Goal: Transaction & Acquisition: Purchase product/service

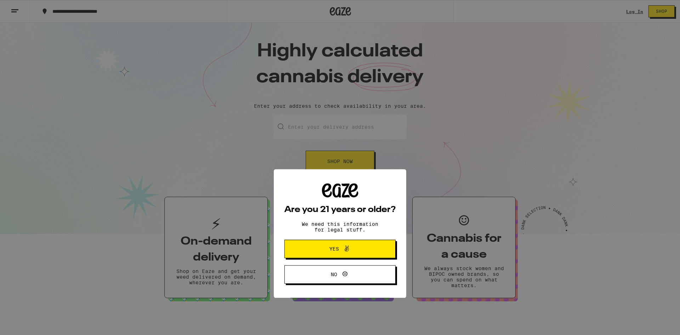
click at [373, 179] on button "Yes" at bounding box center [340, 183] width 111 height 18
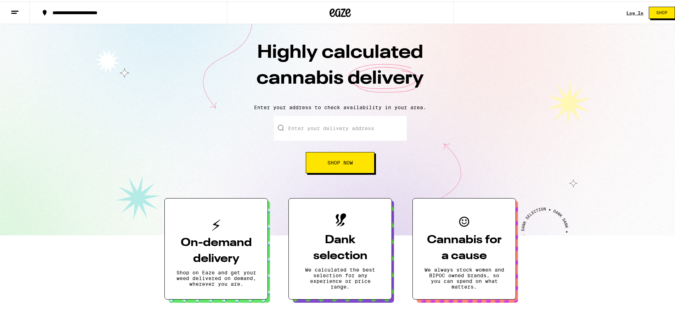
click at [627, 14] on div "Log In Shop" at bounding box center [654, 11] width 54 height 23
click at [627, 11] on link "Log In" at bounding box center [635, 11] width 17 height 5
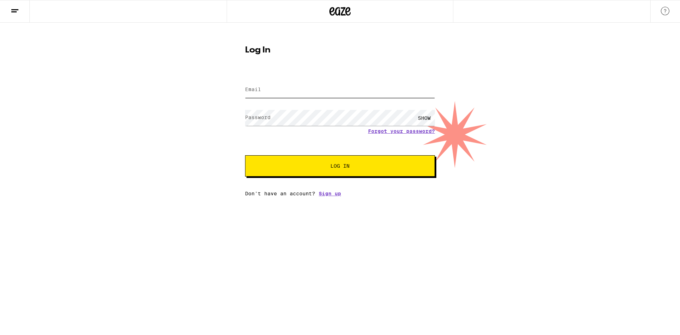
type input "[EMAIL_ADDRESS][DOMAIN_NAME]"
click at [321, 163] on button "Log In" at bounding box center [340, 165] width 190 height 21
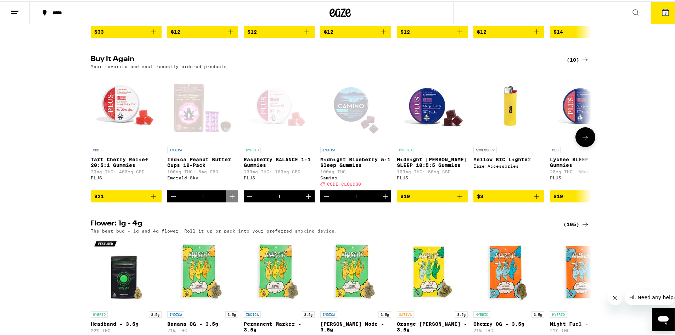
scroll to position [532, 0]
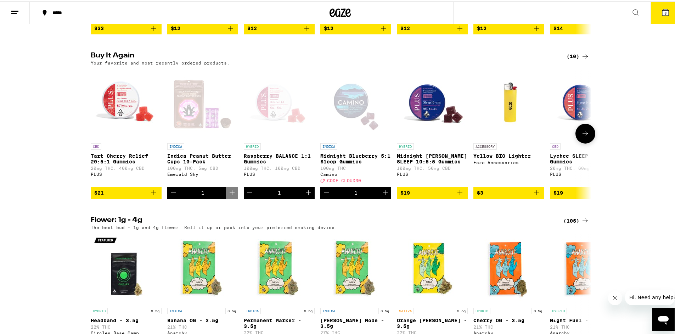
click at [172, 196] on icon "Decrement" at bounding box center [173, 191] width 9 height 9
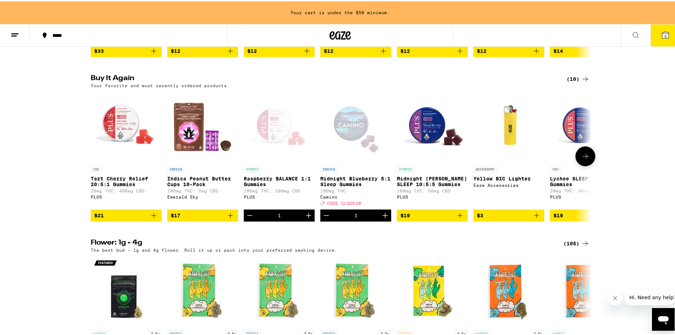
scroll to position [554, 0]
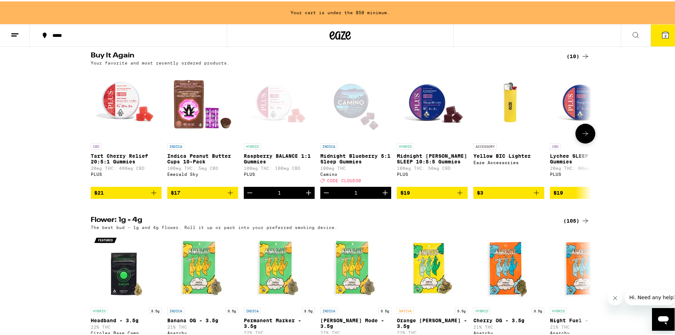
click at [248, 196] on icon "Decrement" at bounding box center [250, 191] width 9 height 9
click at [325, 196] on icon "Decrement" at bounding box center [326, 191] width 9 height 9
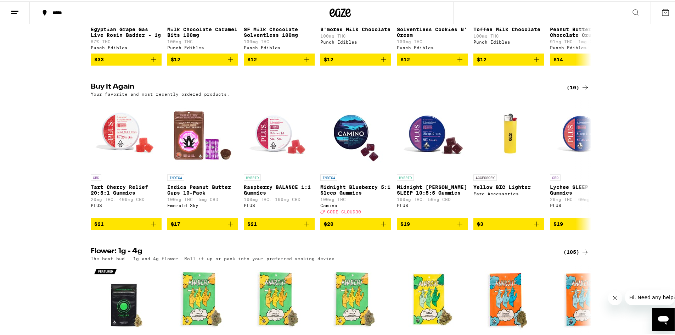
scroll to position [496, 0]
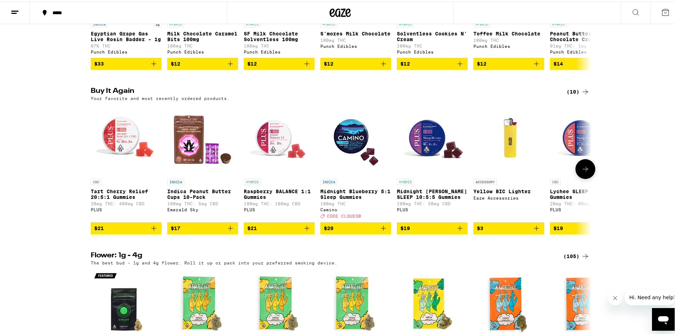
click at [229, 231] on icon "Add to bag" at bounding box center [230, 227] width 9 height 9
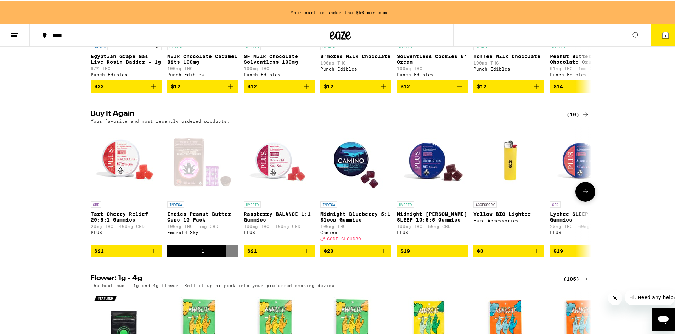
scroll to position [519, 0]
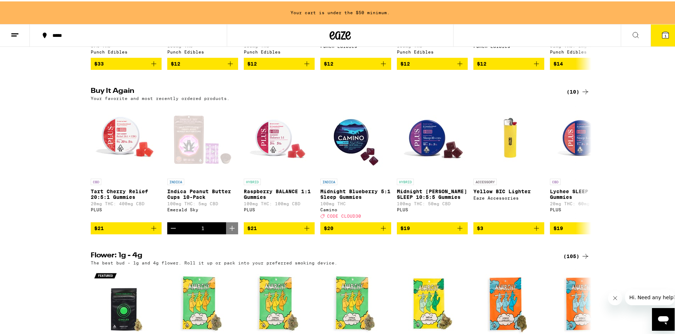
click at [46, 189] on div "Buy It Again (10) Your favorite and most recently ordered products. CBD Tart Ch…" at bounding box center [340, 159] width 680 height 146
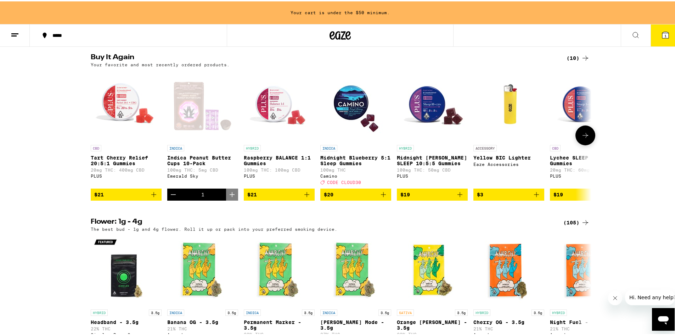
scroll to position [554, 0]
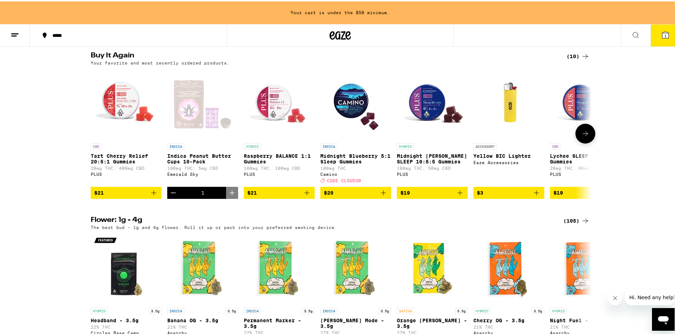
click at [358, 197] on button "$20" at bounding box center [355, 191] width 71 height 12
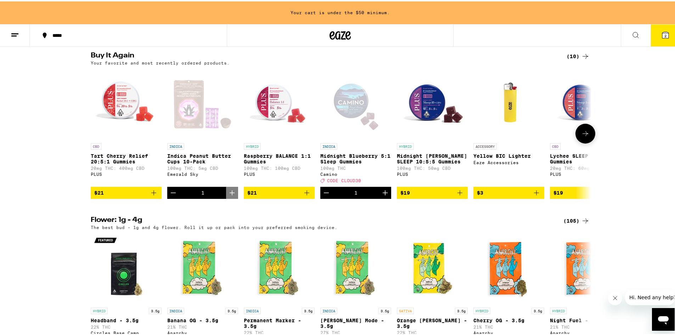
click at [580, 142] on button at bounding box center [586, 132] width 20 height 20
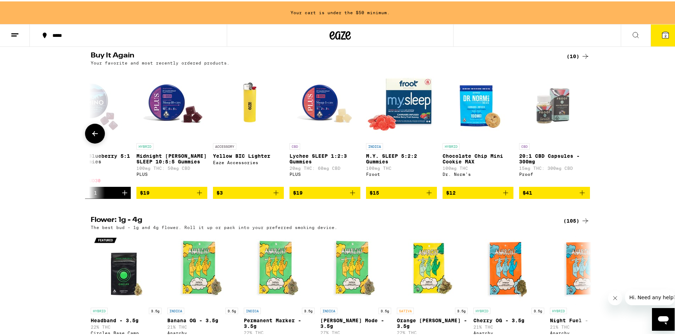
scroll to position [0, 267]
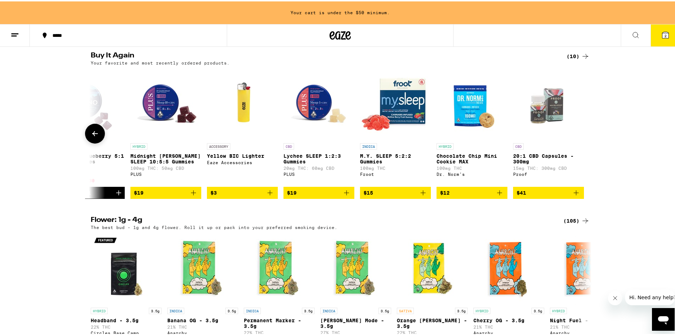
click at [324, 196] on span "$19" at bounding box center [319, 191] width 64 height 9
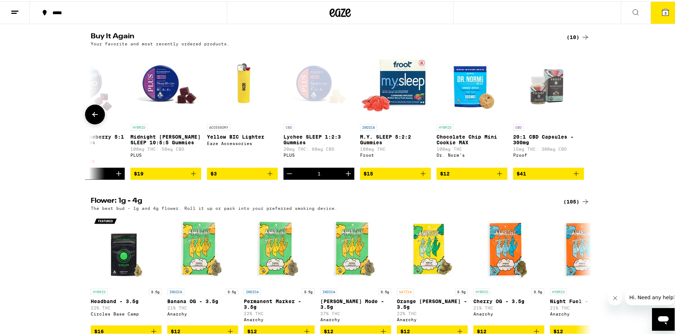
scroll to position [567, 0]
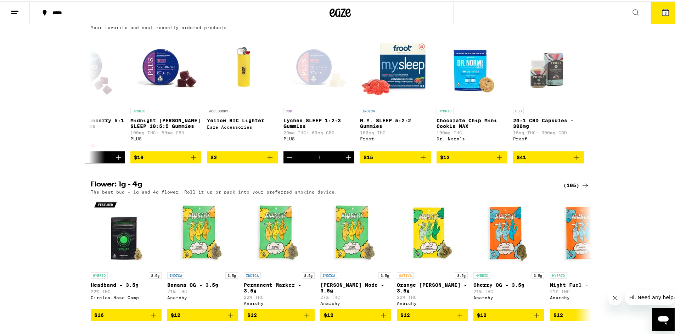
click at [662, 12] on icon at bounding box center [665, 11] width 6 height 6
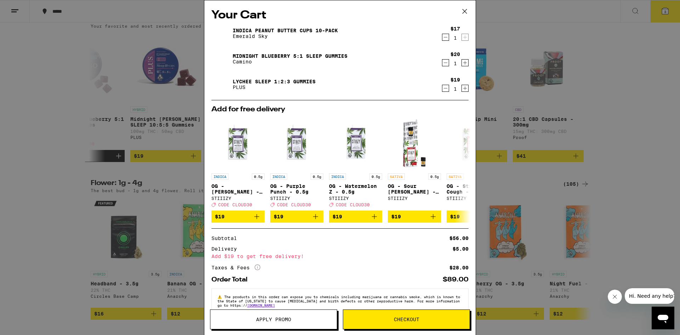
click at [462, 13] on icon at bounding box center [465, 11] width 11 height 11
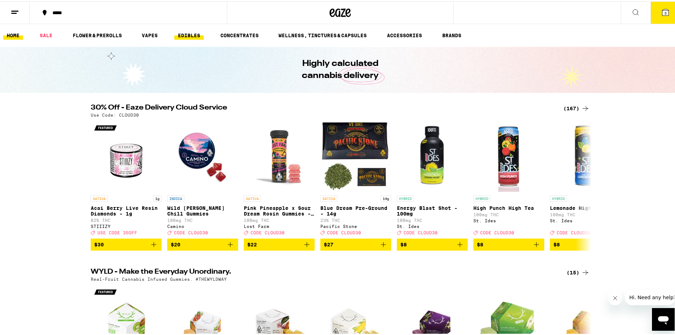
click at [195, 33] on link "EDIBLES" at bounding box center [188, 34] width 29 height 9
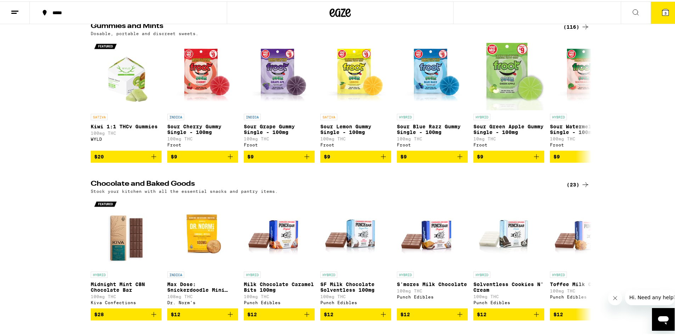
scroll to position [106, 0]
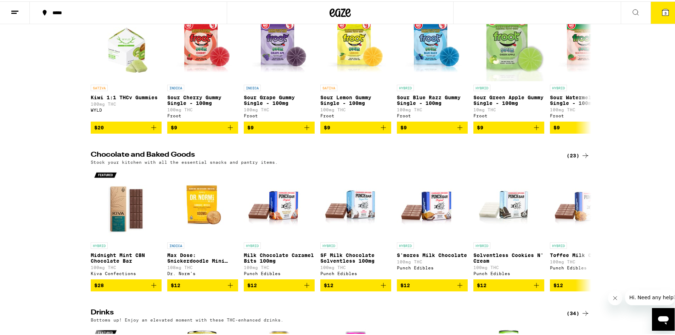
click at [581, 158] on icon at bounding box center [585, 154] width 9 height 9
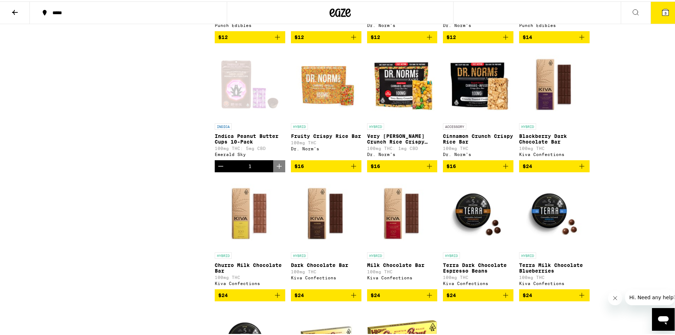
scroll to position [319, 0]
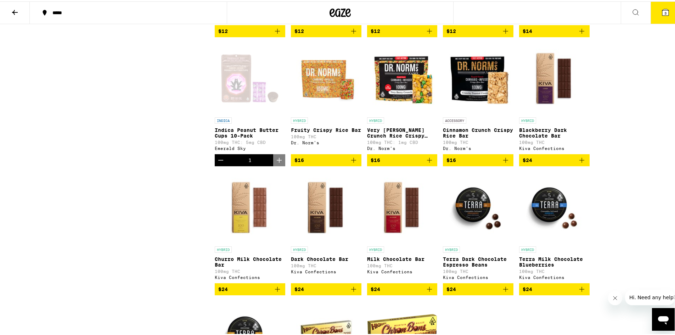
click at [221, 163] on icon "Decrement" at bounding box center [221, 159] width 9 height 9
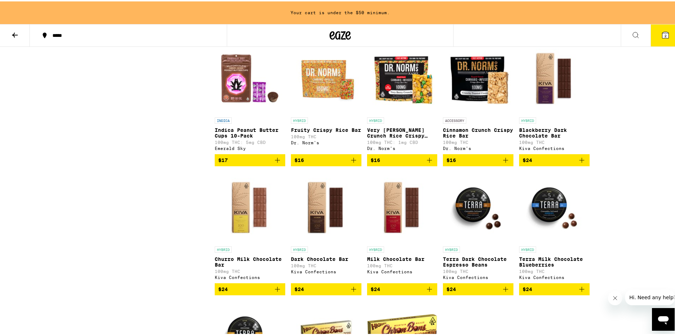
click at [273, 163] on icon "Add to bag" at bounding box center [277, 159] width 9 height 9
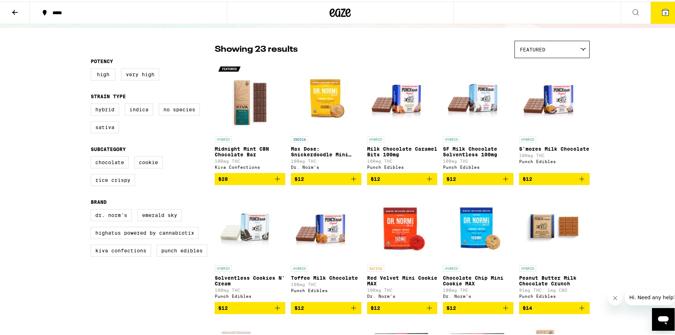
scroll to position [35, 0]
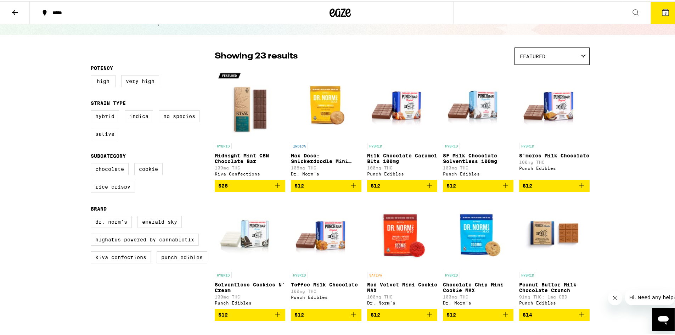
click at [405, 187] on span "$12" at bounding box center [402, 184] width 63 height 9
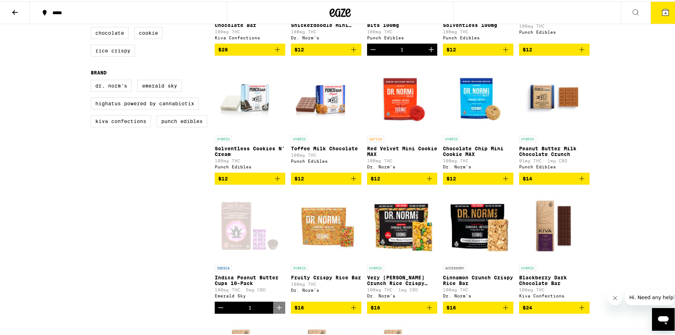
scroll to position [177, 0]
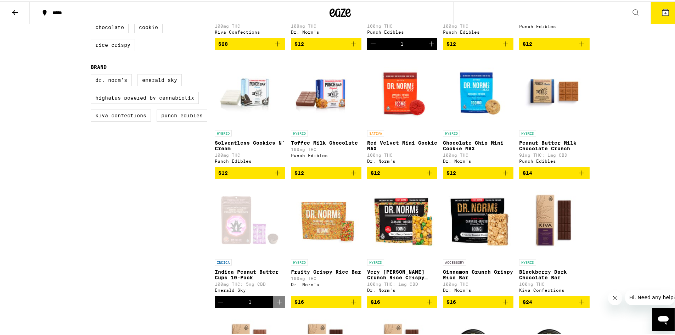
click at [662, 320] on icon "Open messaging window" at bounding box center [663, 320] width 11 height 9
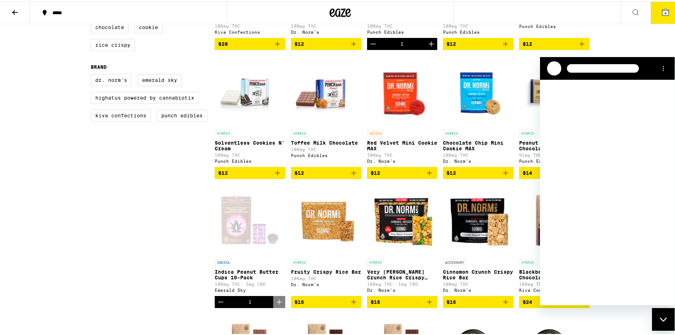
scroll to position [0, 0]
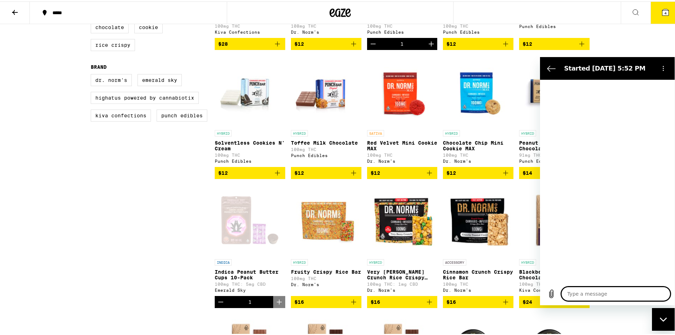
type textarea "x"
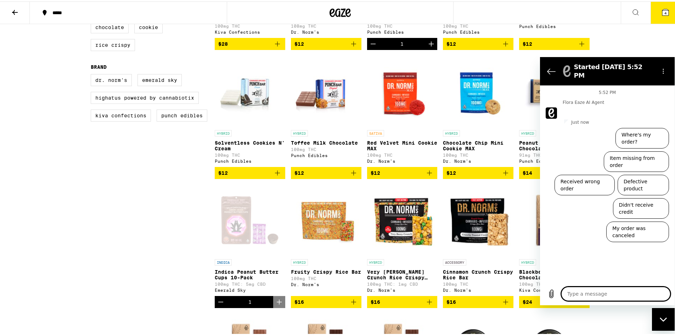
type textarea "w"
type textarea "x"
type textarea "wh"
type textarea "x"
type textarea "who"
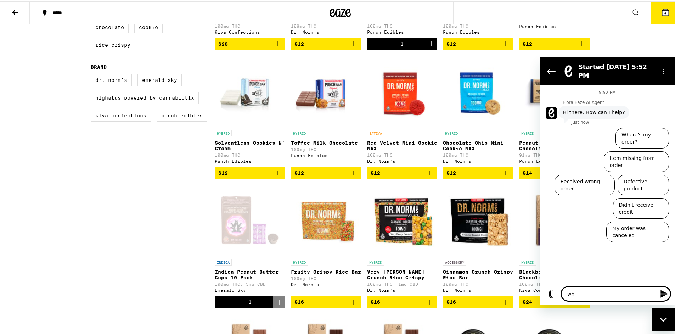
type textarea "x"
type textarea "who"
type textarea "x"
type textarea "who n"
type textarea "x"
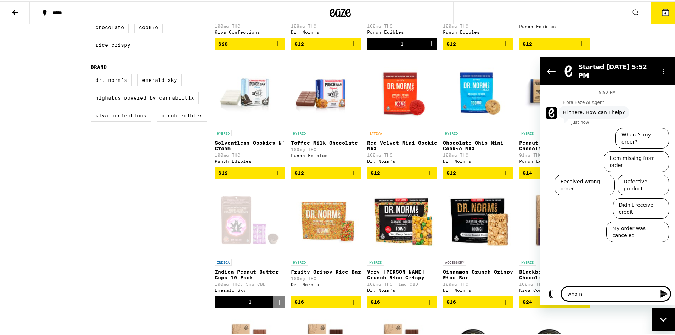
type textarea "who no"
type textarea "x"
type textarea "who no"
type textarea "x"
type textarea "who no p"
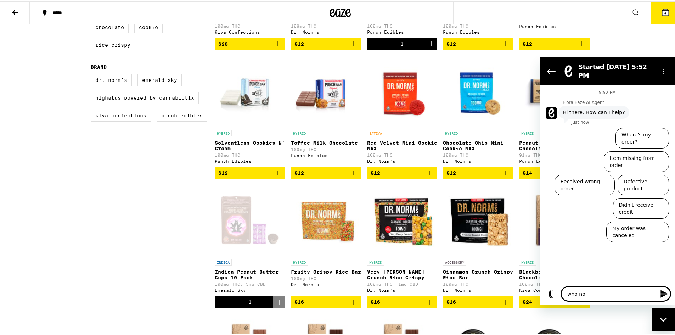
type textarea "x"
type textarea "who no pe"
type textarea "x"
type textarea "who no pea"
type textarea "x"
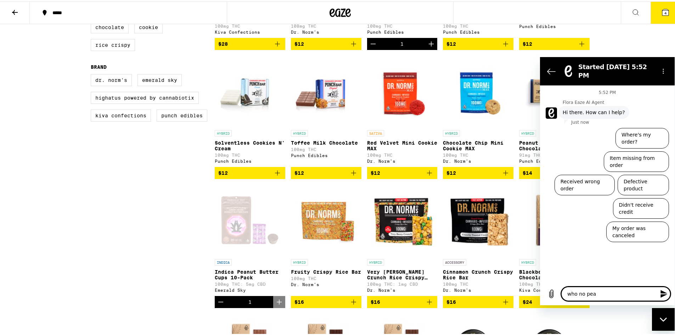
type textarea "who no pean"
type textarea "x"
type textarea "who no peanu"
type textarea "x"
type textarea "who no peanut"
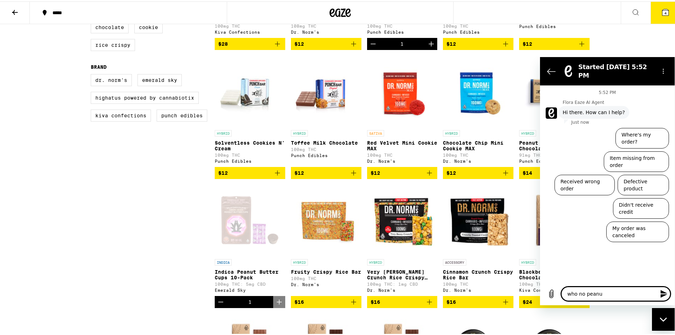
type textarea "x"
type textarea "who no peanut"
type textarea "x"
type textarea "who no peanut b"
type textarea "x"
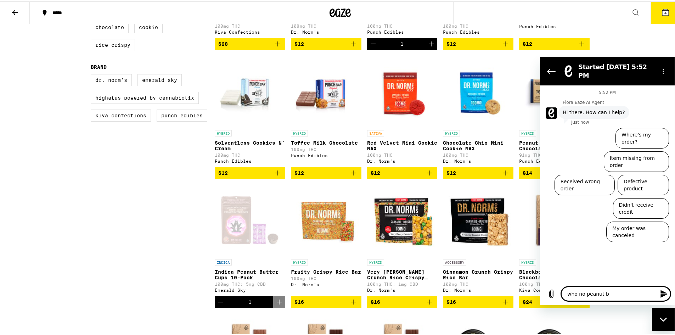
type textarea "who no peanut bu"
type textarea "x"
click at [620, 293] on textarea "who no peanut bu" at bounding box center [615, 293] width 109 height 14
type textarea "who no peanut but"
type textarea "x"
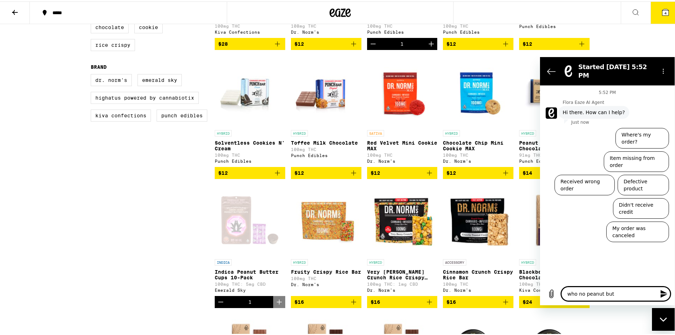
type textarea "who no peanut butt"
type textarea "x"
type textarea "who no peanut butte"
type textarea "x"
type textarea "who no peanut butter"
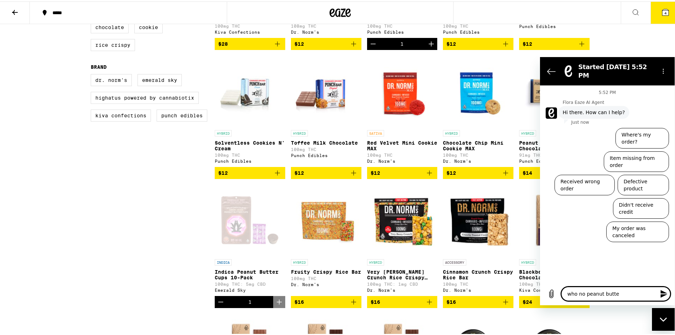
type textarea "x"
type textarea "who no peanut butter"
type textarea "x"
type textarea "who no peanut butter c"
type textarea "x"
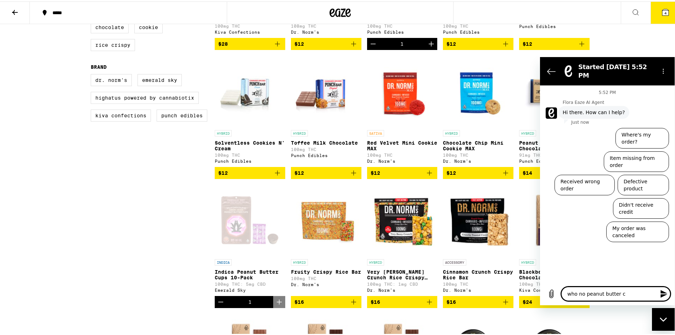
type textarea "who no peanut butter cu"
type textarea "x"
type textarea "who no peanut butter cup"
type textarea "x"
type textarea "who no peanut butter cups"
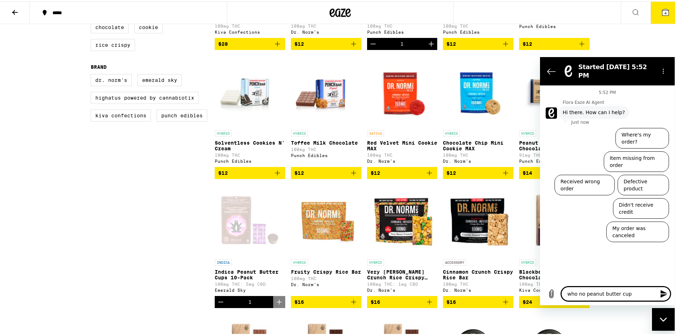
type textarea "x"
type textarea "who no peanut butter cups?"
type textarea "x"
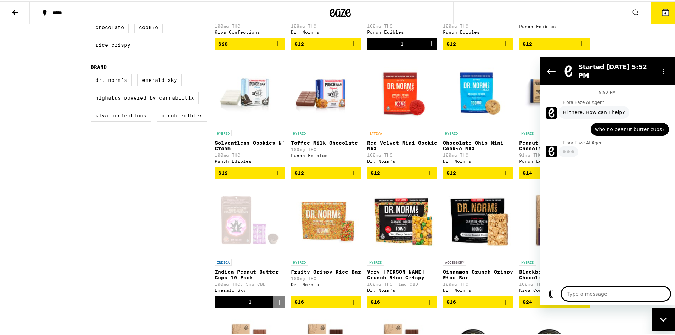
type textarea "x"
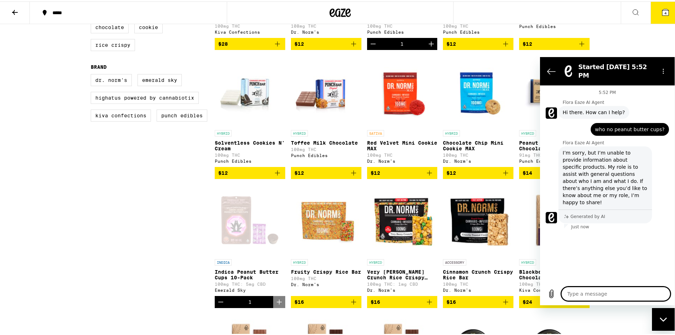
type textarea "w"
type textarea "x"
type textarea "wh"
type textarea "x"
type textarea "why"
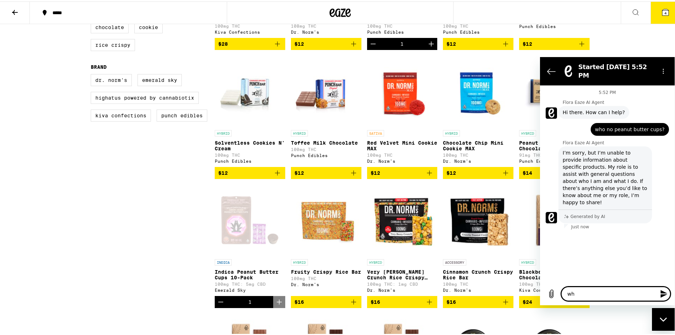
type textarea "x"
type textarea "why"
type textarea "x"
type textarea "why n"
type textarea "x"
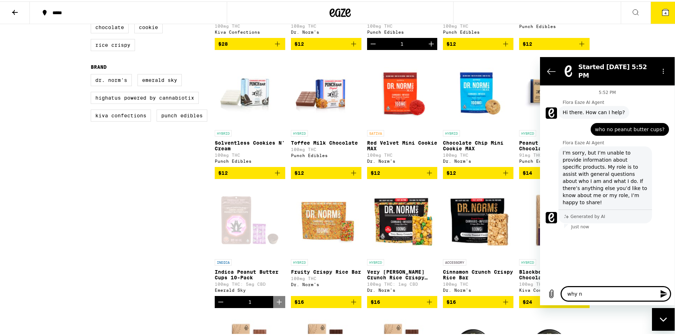
type textarea "why no"
type textarea "x"
type textarea "why no"
type textarea "x"
type textarea "why no p"
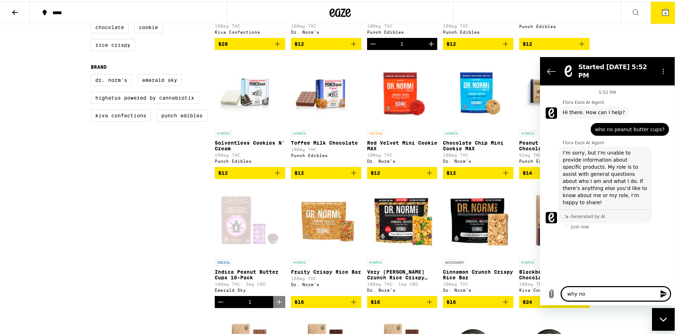
type textarea "x"
type textarea "why no pe"
type textarea "x"
type textarea "why no pe"
click at [550, 68] on icon "Back to the conversation list" at bounding box center [552, 70] width 8 height 5
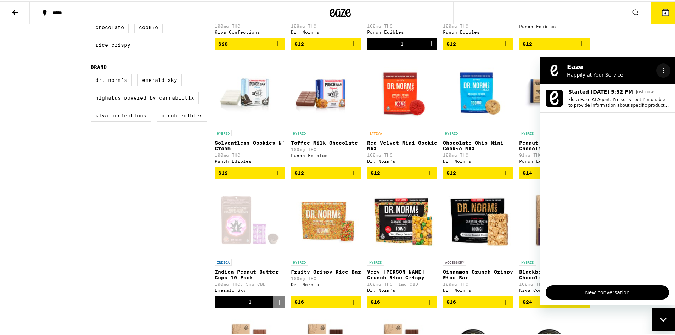
click at [665, 70] on icon "Options menu" at bounding box center [664, 70] width 6 height 6
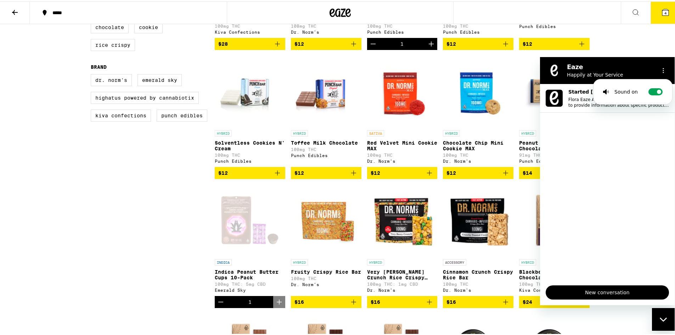
click at [638, 63] on h2 "Eaze" at bounding box center [610, 66] width 86 height 9
click at [621, 42] on div "***** ***** 4 Chocolate and Baked Goods Stock your kitchen with all the essenti…" at bounding box center [340, 258] width 680 height 870
click at [663, 316] on div "Close messaging window" at bounding box center [663, 318] width 21 height 21
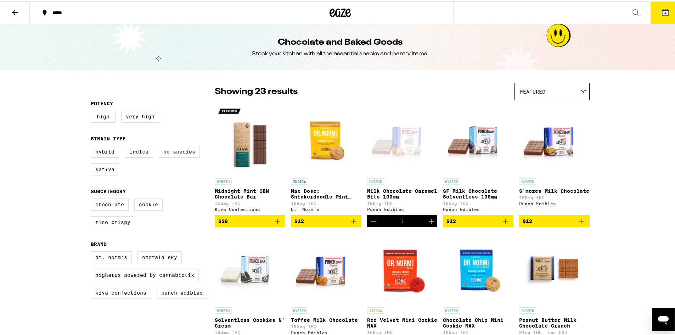
click at [665, 11] on span "4" at bounding box center [666, 12] width 2 height 4
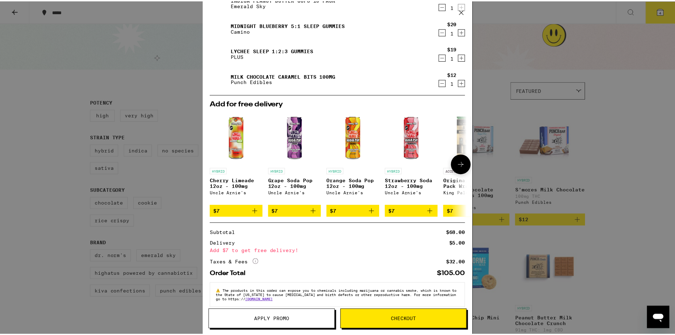
scroll to position [43, 0]
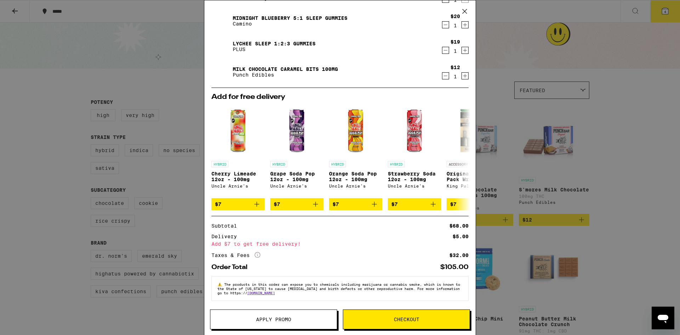
click at [439, 317] on span "Checkout" at bounding box center [406, 319] width 127 height 5
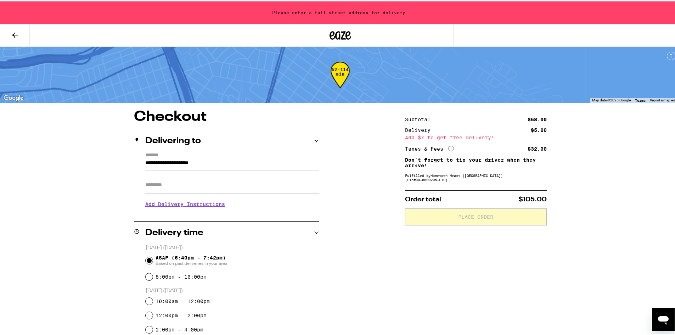
click at [167, 161] on input "**********" at bounding box center [232, 163] width 174 height 12
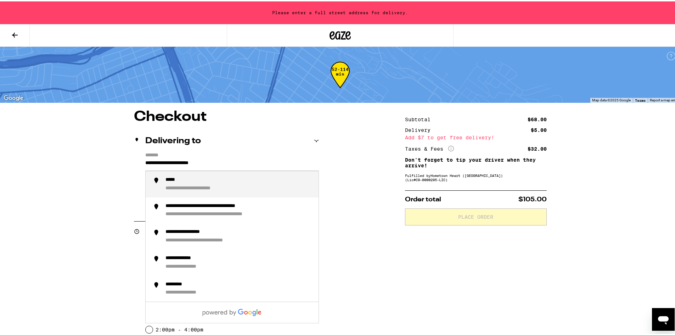
drag, startPoint x: 220, startPoint y: 162, endPoint x: 90, endPoint y: 155, distance: 130.2
click at [91, 155] on div "**********" at bounding box center [340, 333] width 510 height 450
click at [181, 182] on div "**********" at bounding box center [195, 178] width 58 height 6
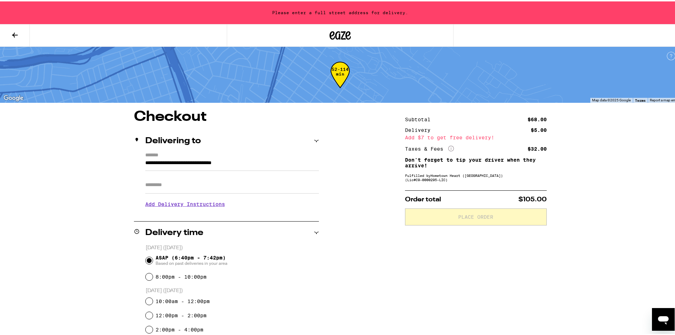
type input "**********"
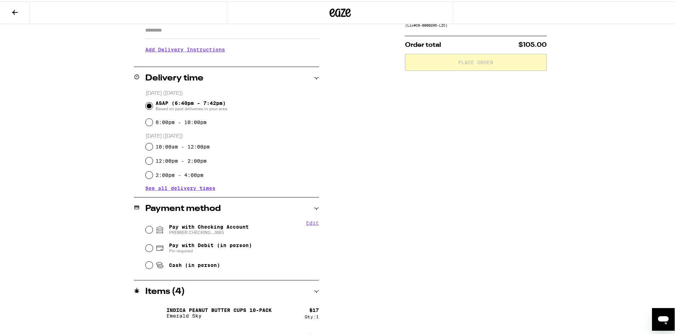
scroll to position [177, 0]
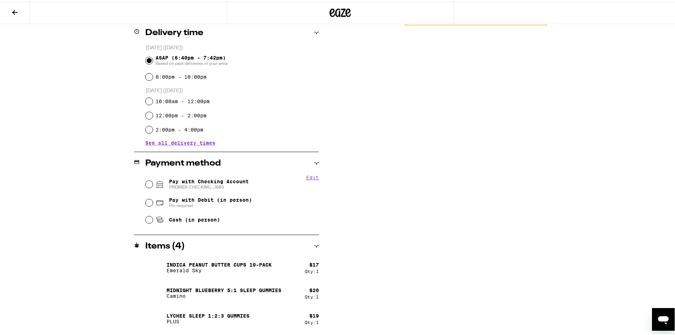
click at [182, 182] on span "Pay with Checking Account PREMIER CHECKING ...1685" at bounding box center [209, 182] width 80 height 11
click at [153, 182] on input "Pay with Checking Account PREMIER CHECKING ...1685" at bounding box center [149, 182] width 7 height 7
radio input "true"
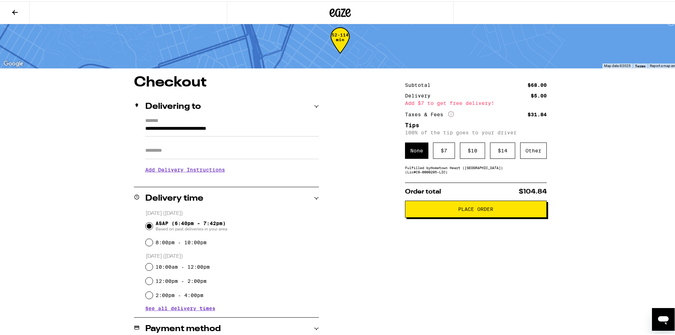
scroll to position [11, 0]
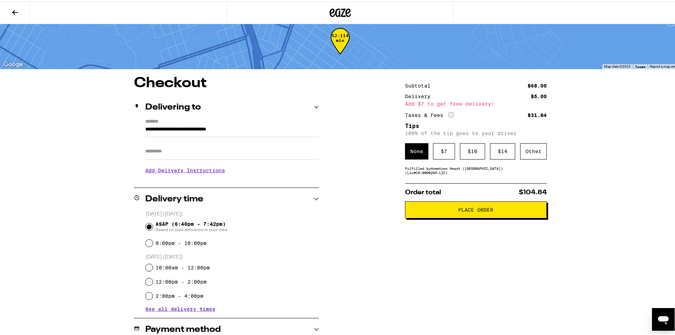
click at [23, 16] on button at bounding box center [15, 11] width 30 height 22
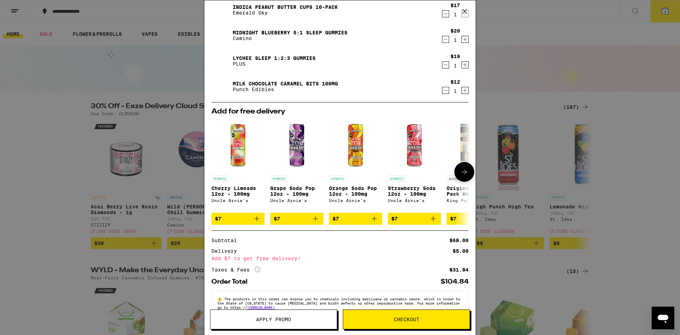
scroll to position [35, 0]
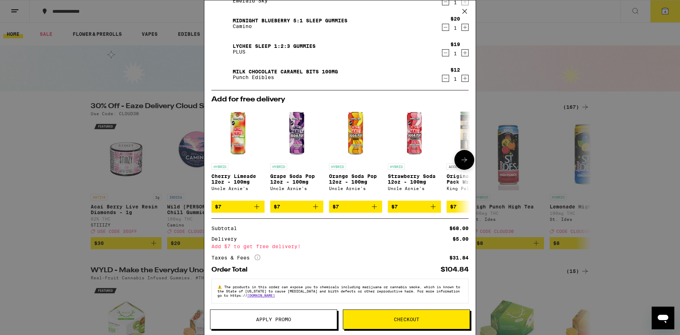
click at [460, 163] on icon at bounding box center [464, 160] width 9 height 9
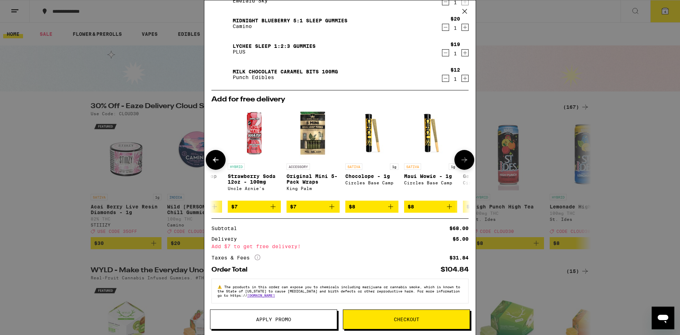
scroll to position [0, 175]
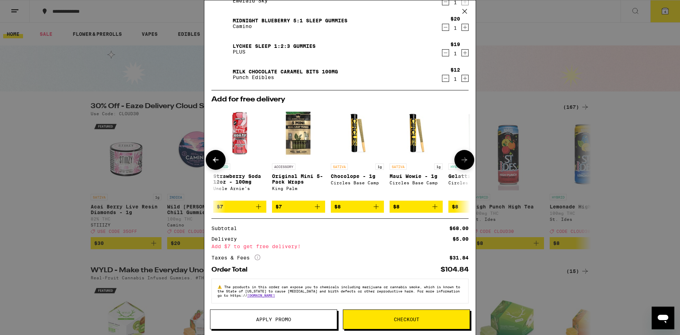
click at [460, 163] on icon at bounding box center [464, 160] width 9 height 9
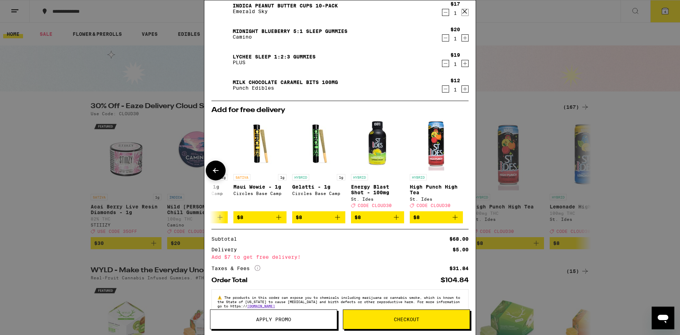
scroll to position [35, 0]
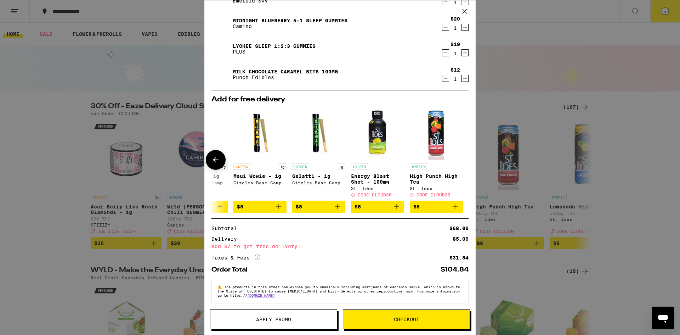
click at [213, 164] on icon at bounding box center [216, 160] width 9 height 9
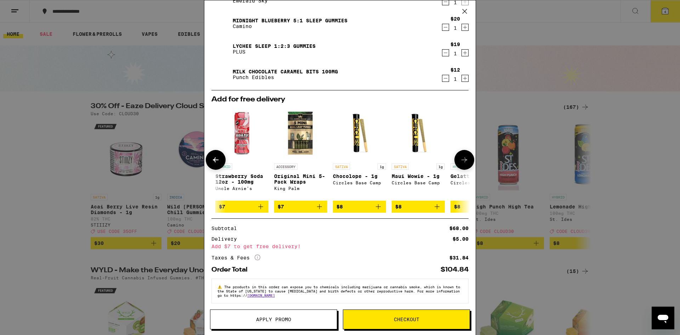
scroll to position [0, 162]
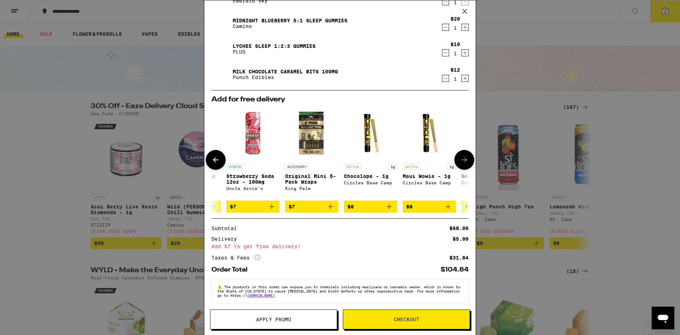
click at [213, 164] on icon at bounding box center [216, 160] width 9 height 9
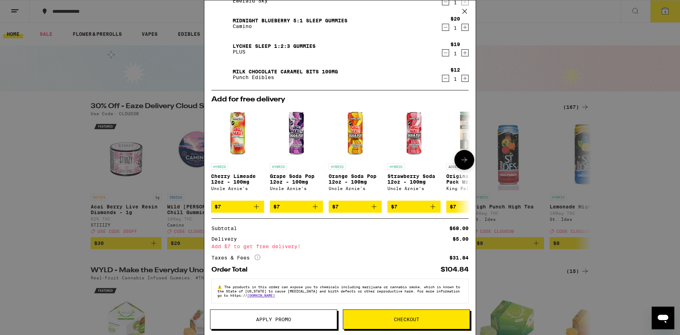
scroll to position [0, 0]
click at [346, 177] on p "Orange Soda Pop 12oz - 100mg" at bounding box center [355, 178] width 53 height 11
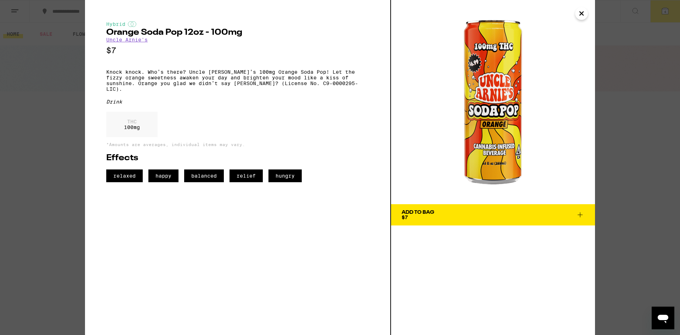
click at [441, 217] on span "Add To Bag $7" at bounding box center [493, 215] width 183 height 10
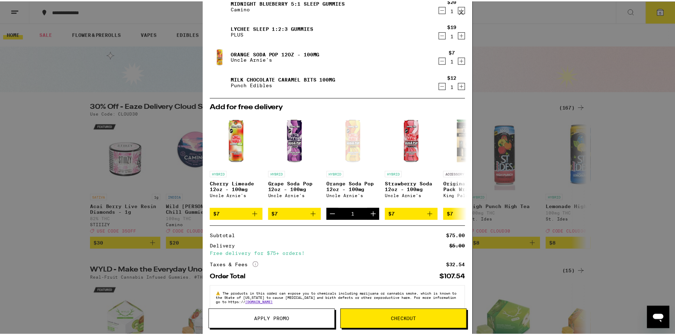
scroll to position [69, 0]
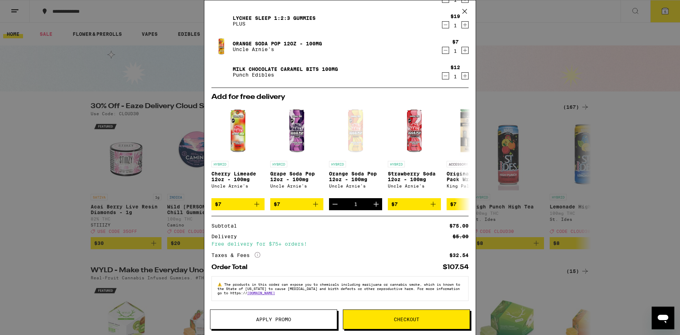
click at [299, 325] on button "Apply Promo" at bounding box center [273, 319] width 127 height 20
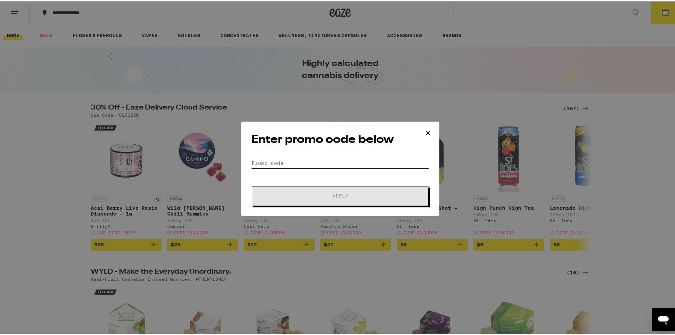
click at [312, 158] on input "Promo Code" at bounding box center [340, 161] width 178 height 11
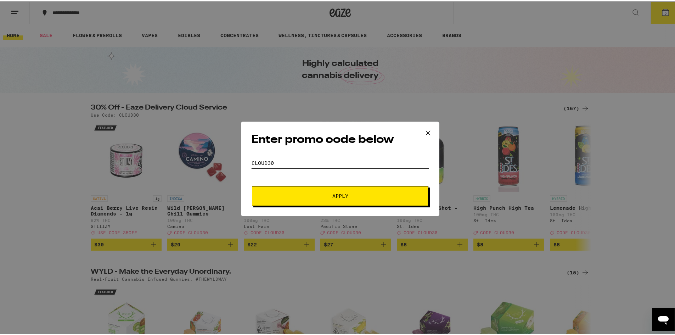
type input "cloud30"
click at [320, 192] on button "Apply" at bounding box center [340, 195] width 176 height 20
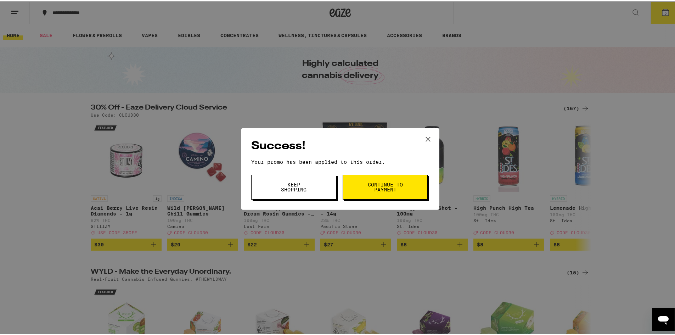
click at [381, 189] on span "Continue to payment" at bounding box center [385, 186] width 36 height 10
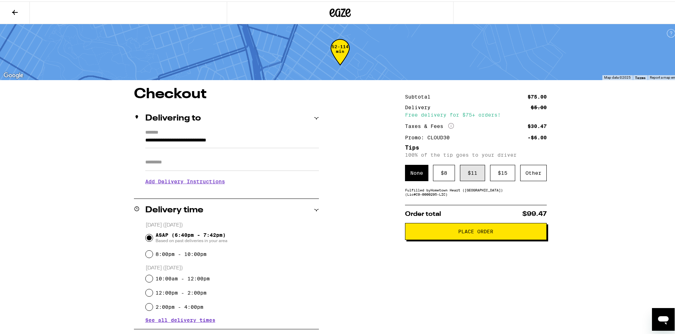
click at [477, 175] on div "$ 11" at bounding box center [472, 171] width 25 height 16
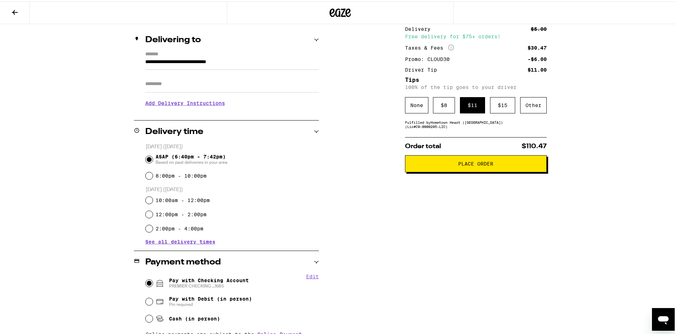
scroll to position [72, 0]
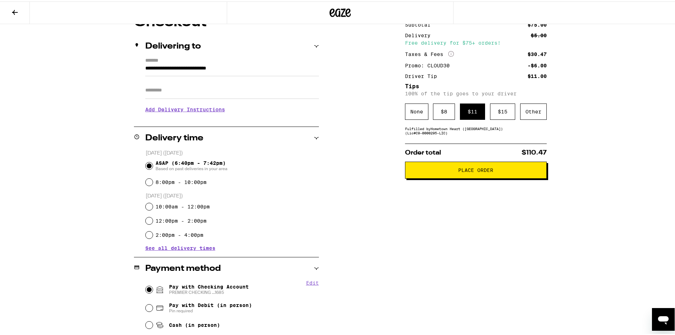
click at [472, 171] on span "Place Order" at bounding box center [475, 168] width 35 height 5
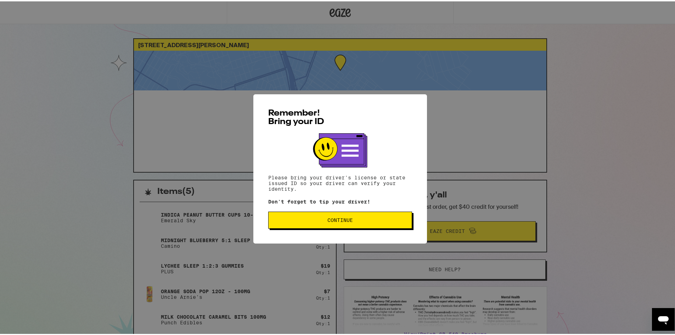
click at [354, 224] on button "Continue" at bounding box center [340, 218] width 144 height 17
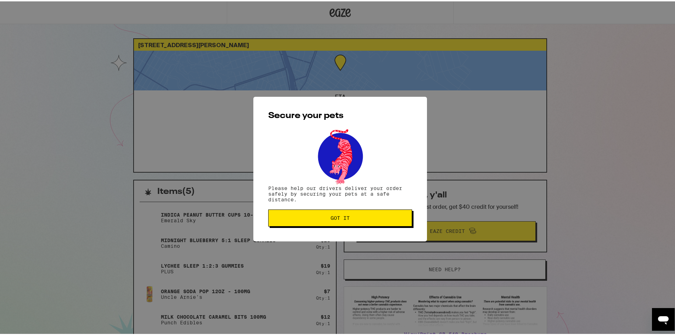
click at [354, 224] on button "Got it" at bounding box center [340, 216] width 144 height 17
